Goal: Information Seeking & Learning: Learn about a topic

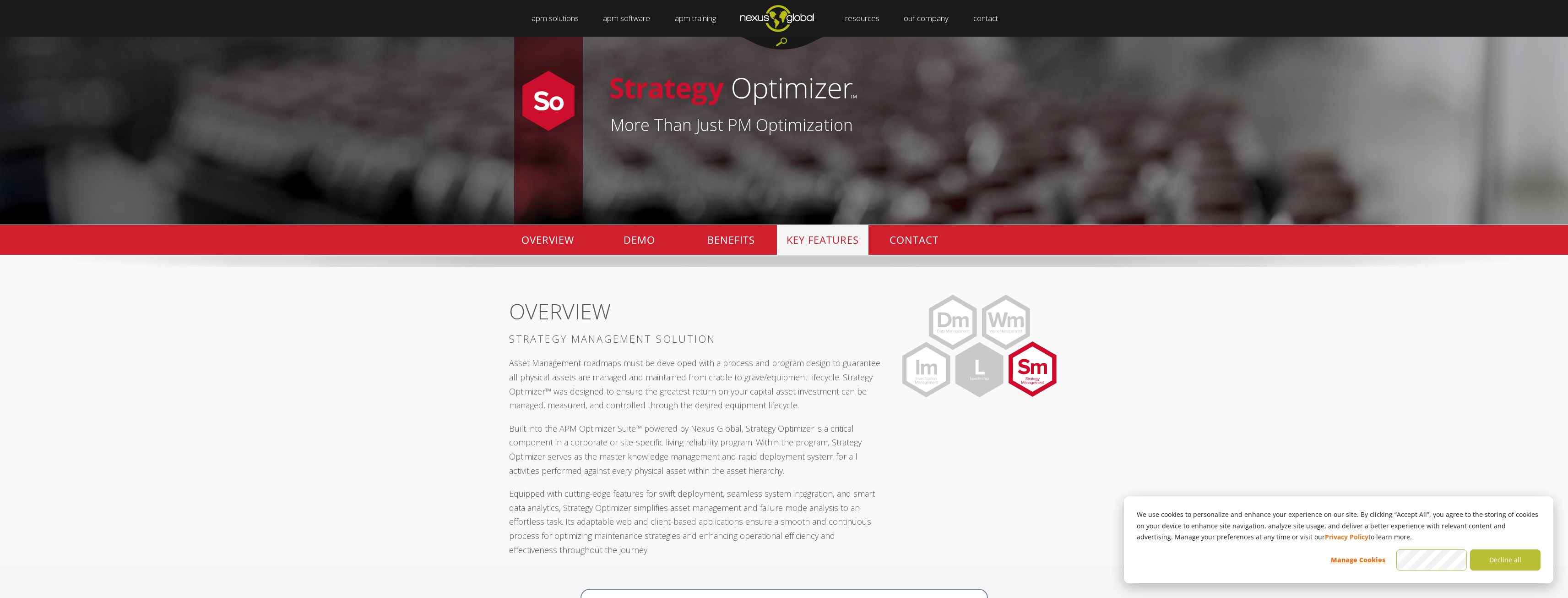
click at [824, 232] on p "KEY FEATURES" at bounding box center [822, 239] width 91 height 30
click at [818, 244] on p "KEY FEATURES" at bounding box center [822, 239] width 91 height 30
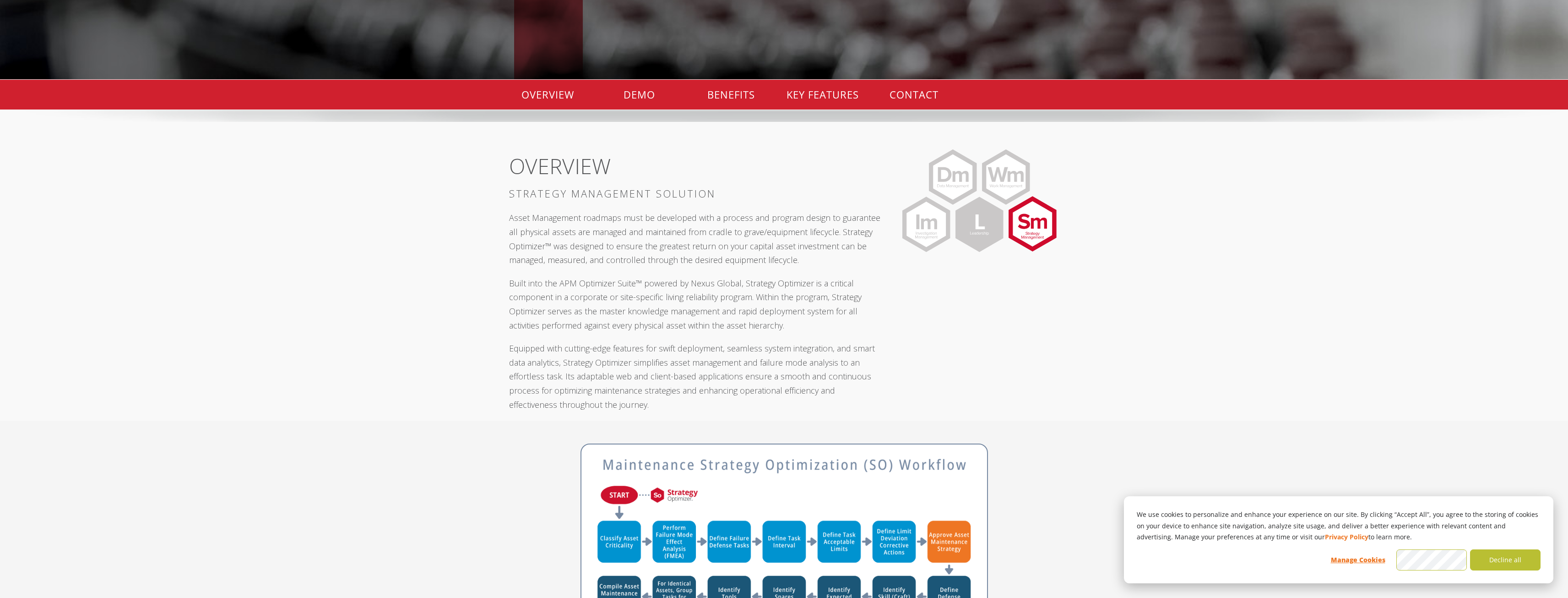
scroll to position [229, 0]
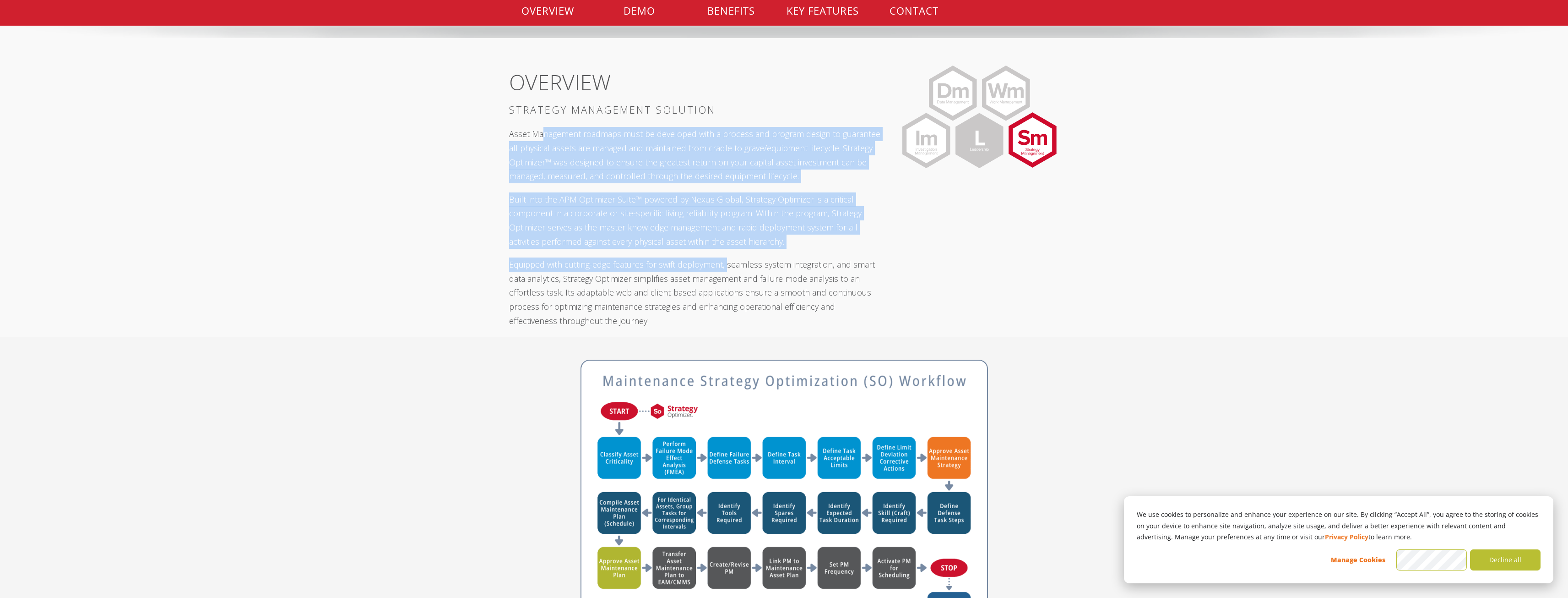
drag, startPoint x: 557, startPoint y: 135, endPoint x: 727, endPoint y: 252, distance: 206.4
click at [727, 252] on div "OVERVIEW STRATEGY MANAGEMENT SOLUTION Asset Management roadmaps must be develop…" at bounding box center [695, 199] width 372 height 276
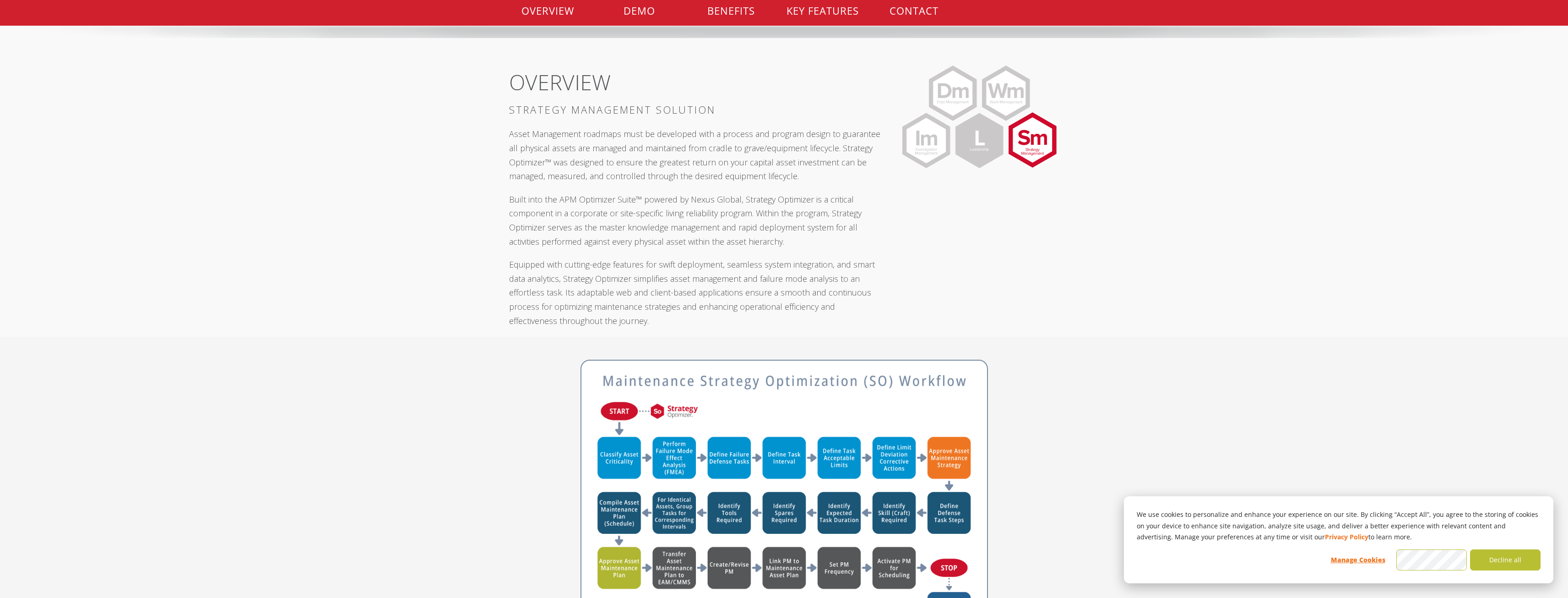
click at [732, 256] on div "OVERVIEW STRATEGY MANAGEMENT SOLUTION Asset Management roadmaps must be develop…" at bounding box center [695, 199] width 372 height 276
drag, startPoint x: 732, startPoint y: 239, endPoint x: 741, endPoint y: 239, distance: 9.0
click at [741, 239] on p "Built into the APM Optimizer Suite™ powered by Nexus Global, Strategy Optimizer…" at bounding box center [695, 220] width 372 height 56
click at [766, 238] on p "Built into the APM Optimizer Suite™ powered by Nexus Global, Strategy Optimizer…" at bounding box center [695, 220] width 372 height 56
drag, startPoint x: 573, startPoint y: 267, endPoint x: 655, endPoint y: 264, distance: 82.1
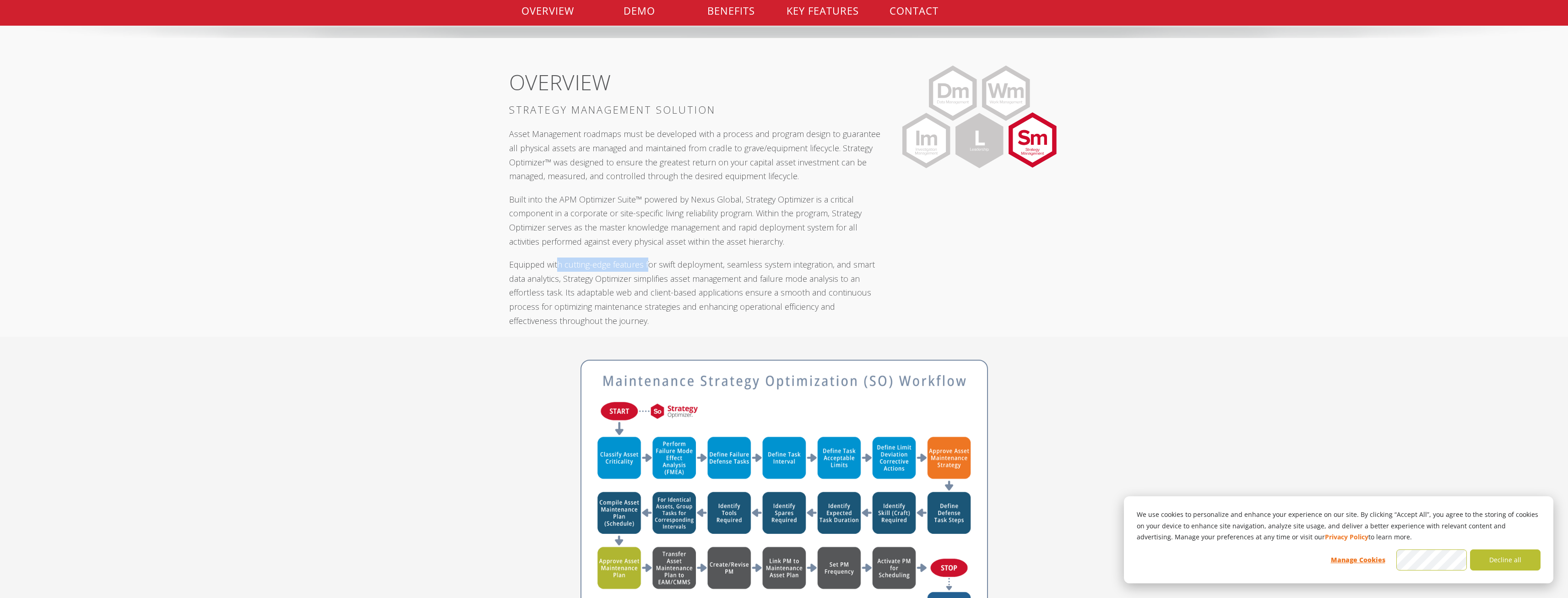
click at [648, 264] on p "Equipped with cutting-edge features for swift deployment, seamless system integ…" at bounding box center [695, 292] width 372 height 70
click at [671, 269] on p "Equipped with cutting-edge features for swift deployment, seamless system integ…" at bounding box center [695, 292] width 372 height 70
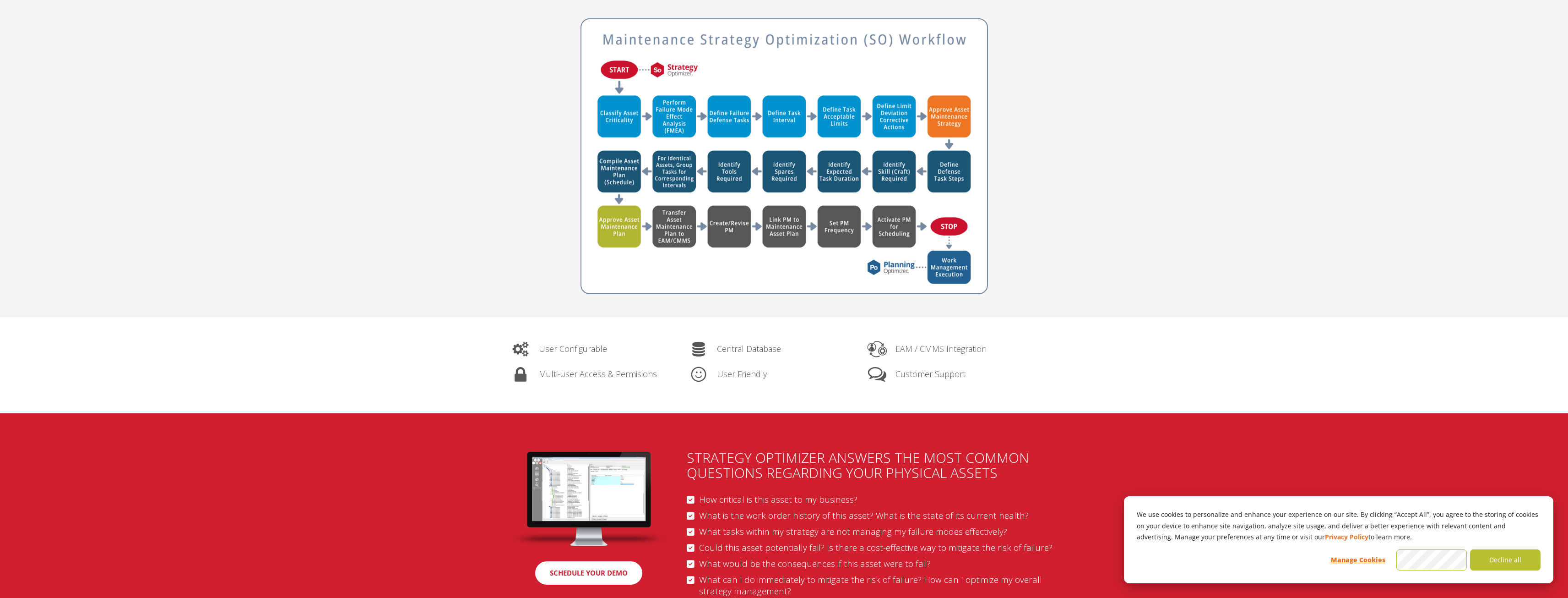
scroll to position [641, 0]
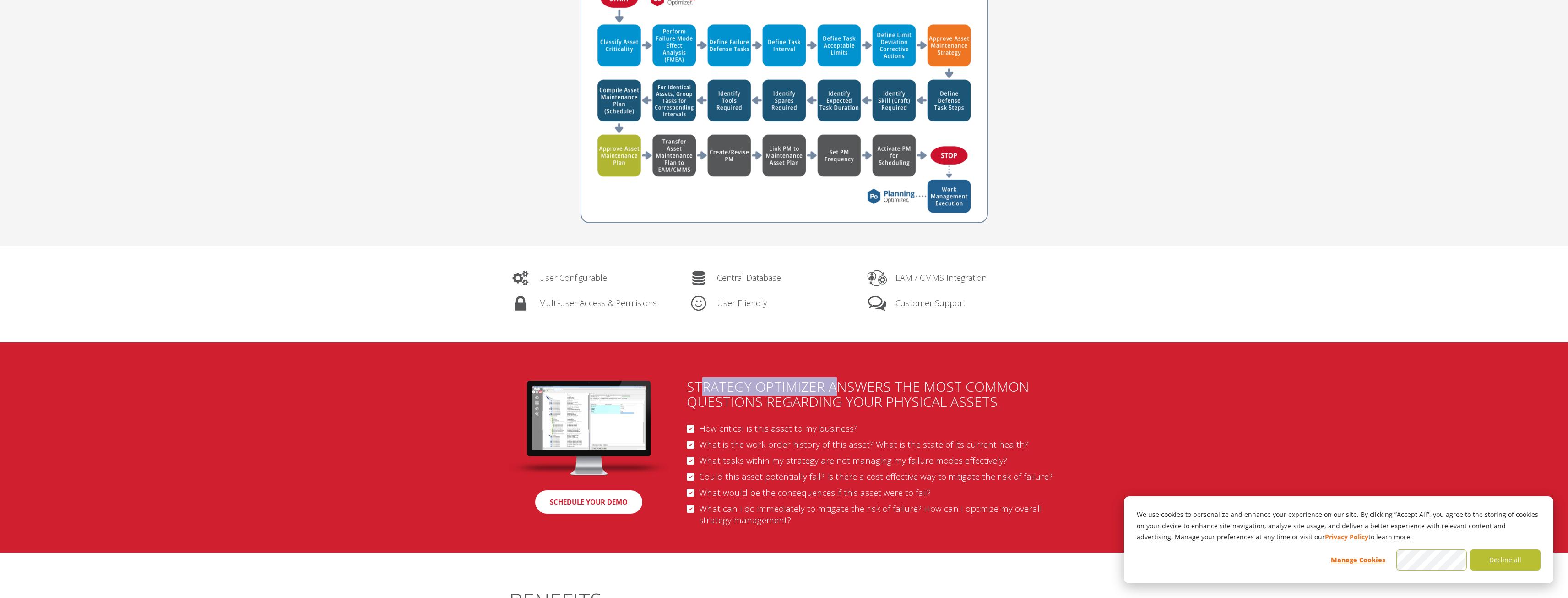
drag, startPoint x: 703, startPoint y: 381, endPoint x: 838, endPoint y: 394, distance: 135.6
click at [838, 394] on h2 "STRATEGY OPTIMIZER ANSWERS THE MOST COMMON QUESTIONS REGARDING YOUR PHYSICAL AS…" at bounding box center [872, 394] width 372 height 30
drag, startPoint x: 793, startPoint y: 427, endPoint x: 817, endPoint y: 426, distance: 24.0
click at [817, 426] on p "How critical is this asset to my business?" at bounding box center [872, 428] width 372 height 12
click at [830, 429] on p "How critical is this asset to my business?" at bounding box center [872, 428] width 372 height 12
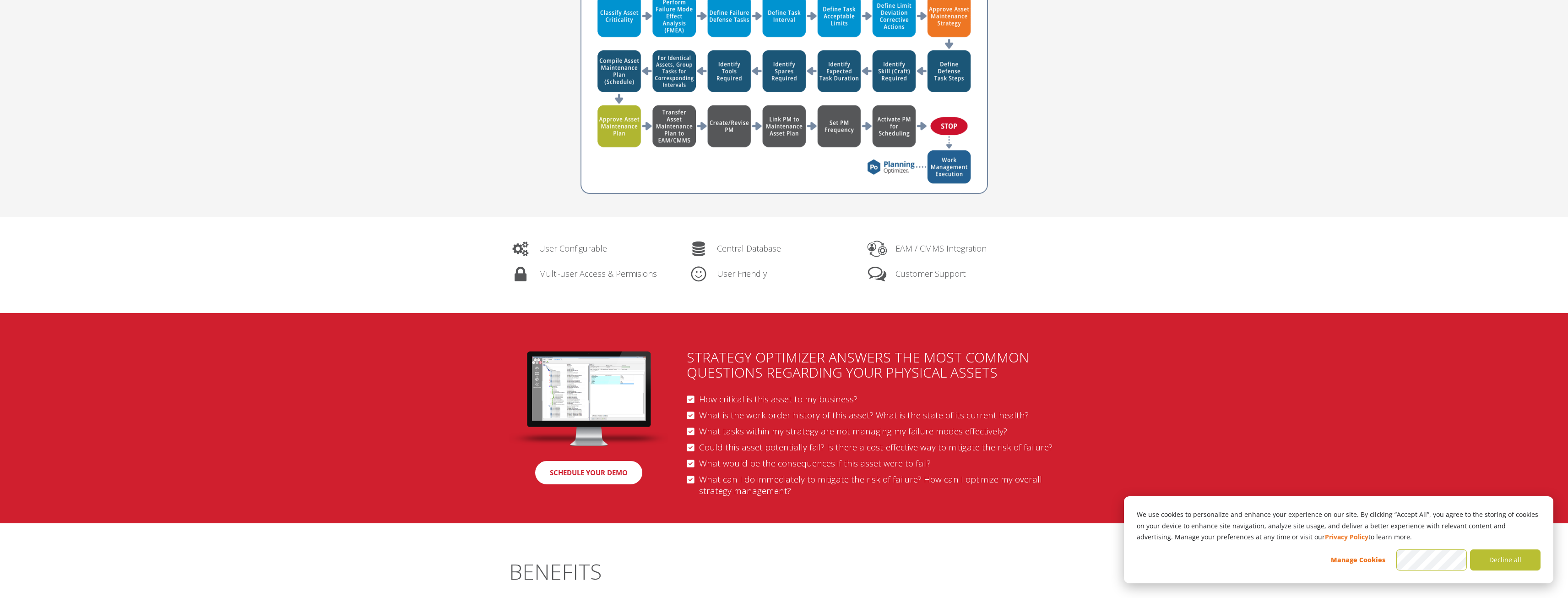
scroll to position [687, 0]
